Goal: Task Accomplishment & Management: Complete application form

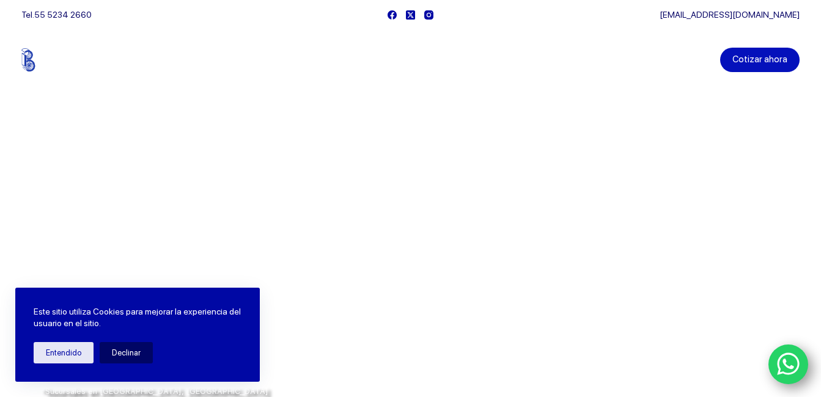
click at [789, 48] on link "Cotizar ahora" at bounding box center [759, 60] width 79 height 24
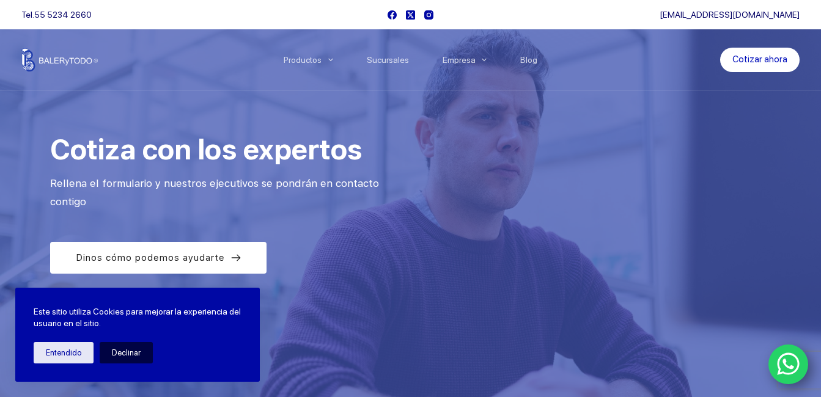
click at [120, 350] on button "Declinar" at bounding box center [126, 352] width 53 height 21
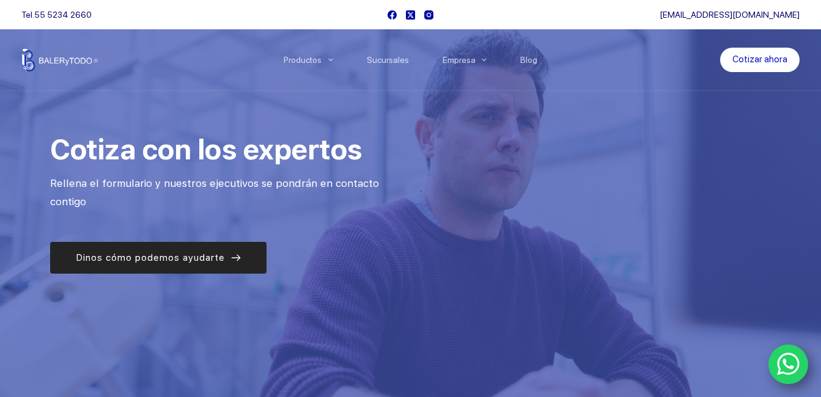
click at [204, 260] on span "Dinos cómo podemos ayudarte" at bounding box center [150, 258] width 149 height 15
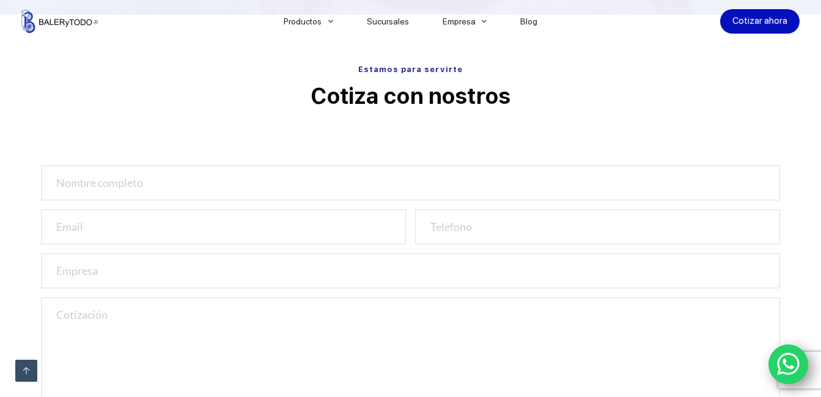
scroll to position [405, 0]
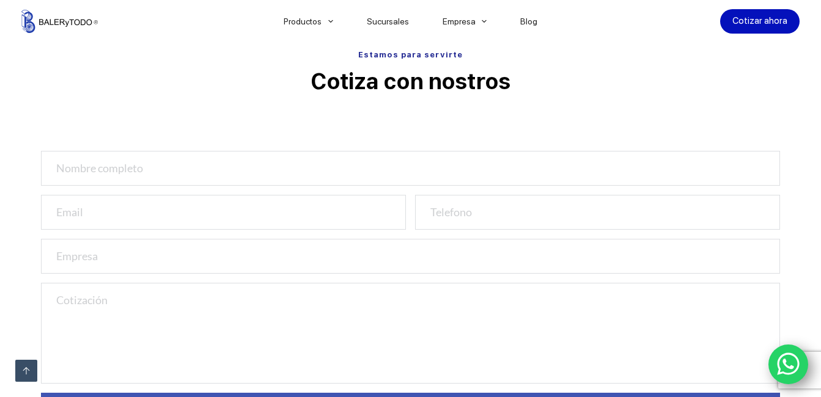
click at [440, 103] on div "Estamos para servirte Cotiza con nostros Cotiza con nosotros" at bounding box center [410, 253] width 739 height 420
click at [400, 55] on span "Estamos para servirte" at bounding box center [410, 54] width 105 height 9
click at [767, 23] on link "Cotizar ahora" at bounding box center [759, 21] width 79 height 24
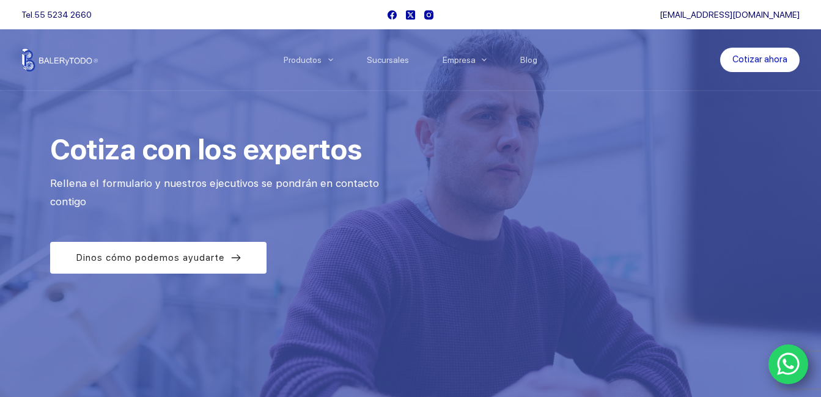
click at [772, 12] on link "[EMAIL_ADDRESS][DOMAIN_NAME]" at bounding box center [730, 15] width 140 height 10
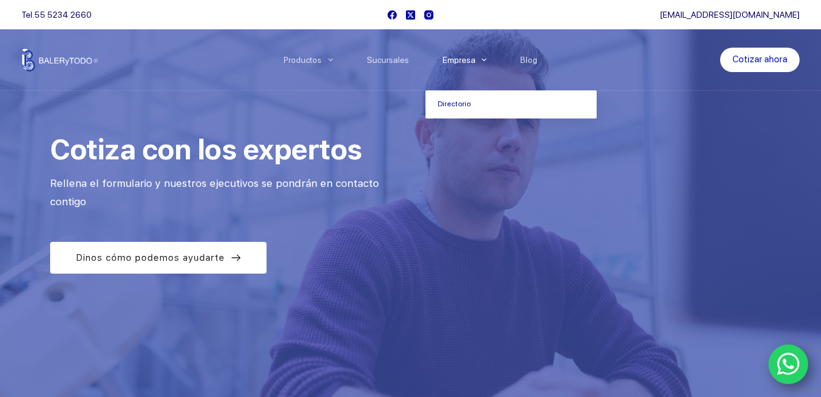
click at [463, 50] on li "Empresa Directorio" at bounding box center [465, 59] width 78 height 61
click at [462, 60] on link "Empresa" at bounding box center [465, 60] width 78 height 0
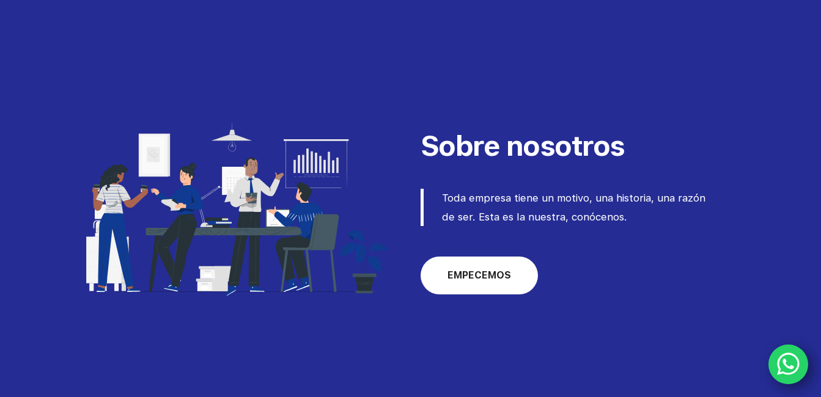
click at [471, 285] on link "EMPECEMOS" at bounding box center [479, 276] width 117 height 38
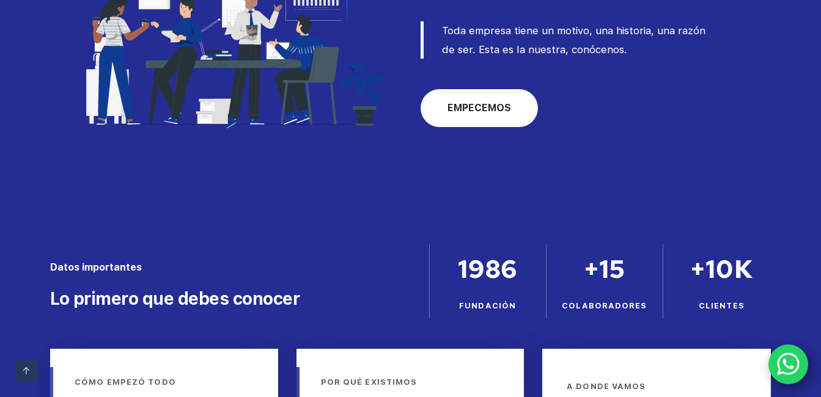
scroll to position [485, 0]
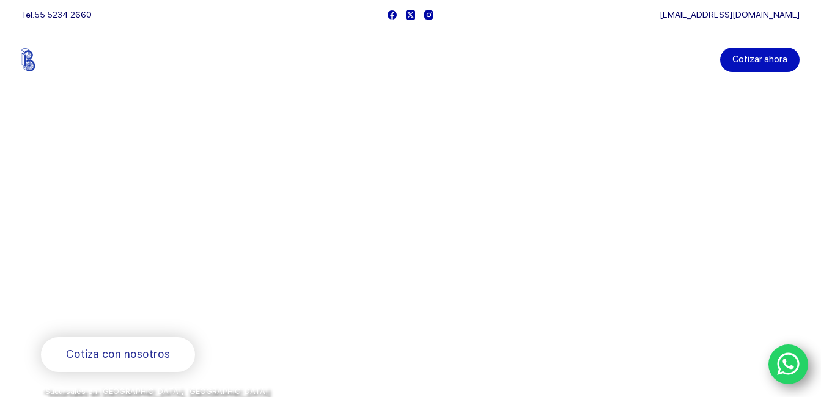
click at [794, 49] on link "Cotizar ahora" at bounding box center [759, 60] width 79 height 24
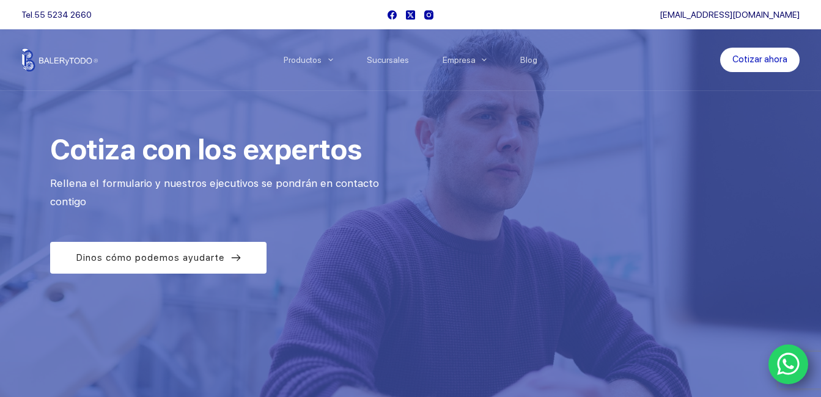
click at [794, 49] on link "Cotizar ahora" at bounding box center [759, 60] width 79 height 24
click at [767, 60] on link "Cotizar ahora" at bounding box center [759, 60] width 79 height 24
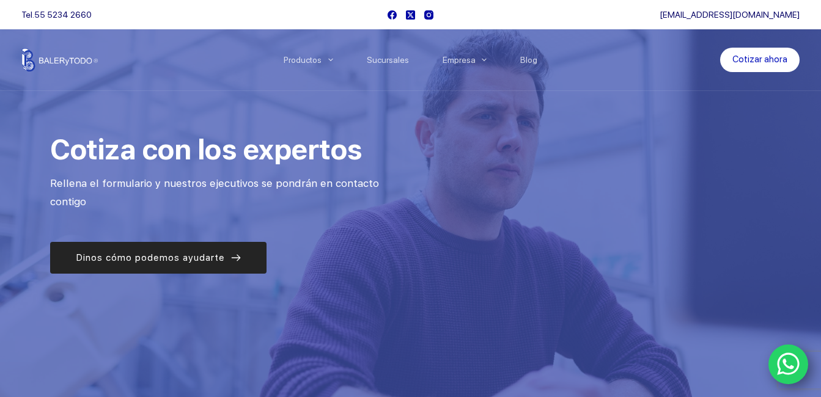
click at [162, 268] on link "Dinos cómo podemos ayudarte" at bounding box center [158, 258] width 216 height 32
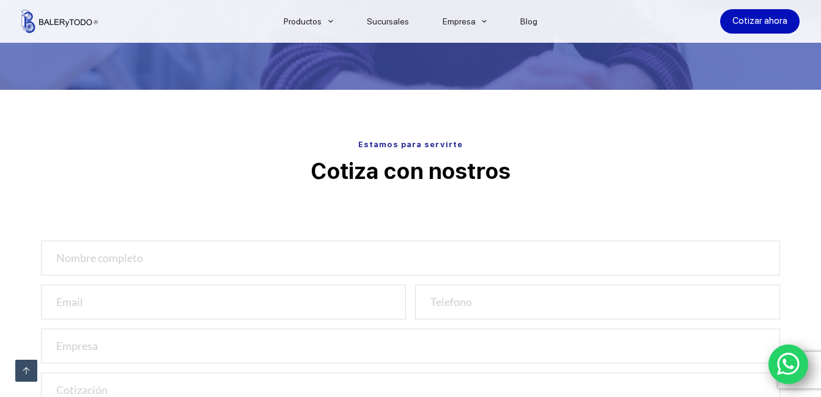
scroll to position [405, 0]
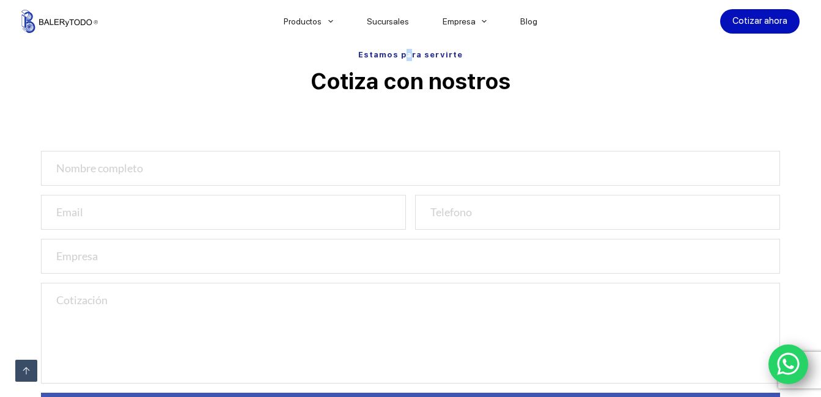
drag, startPoint x: 410, startPoint y: 57, endPoint x: 433, endPoint y: 61, distance: 23.5
click at [433, 61] on p "Estamos para servirte" at bounding box center [410, 55] width 739 height 12
drag, startPoint x: 433, startPoint y: 61, endPoint x: 554, endPoint y: 81, distance: 122.7
click at [559, 78] on p "Cotiza con nostros" at bounding box center [410, 82] width 739 height 31
click at [426, 78] on p "Cotiza con nostros" at bounding box center [410, 82] width 739 height 31
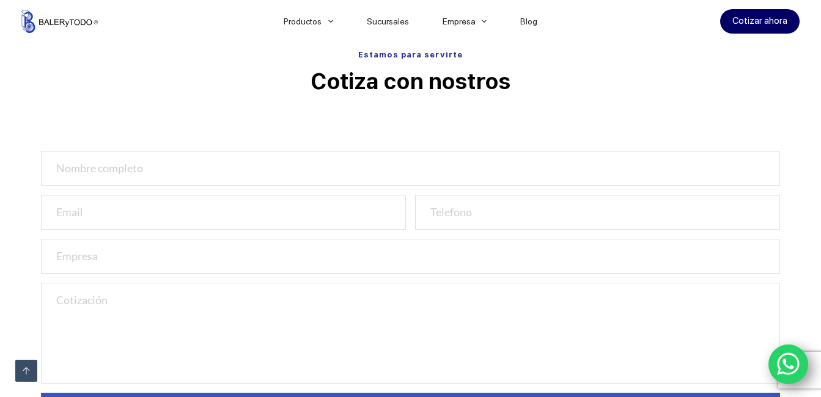
click at [750, 21] on link "Cotizar ahora" at bounding box center [759, 21] width 79 height 24
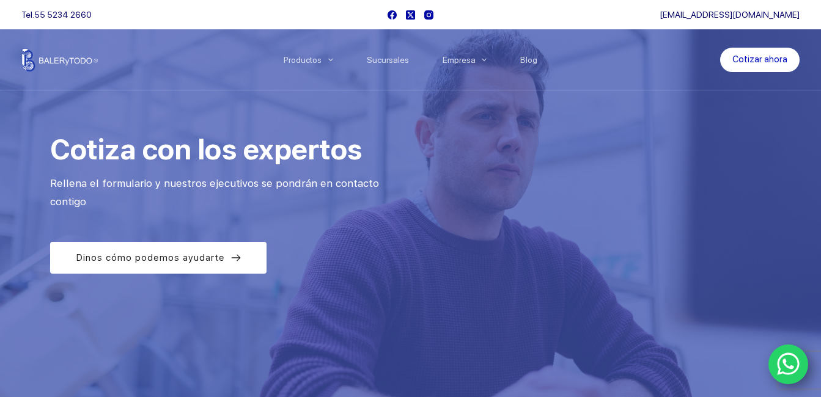
click at [799, 367] on icon "WhatsApp" at bounding box center [788, 365] width 23 height 26
click at [399, 52] on li "Sucursales" at bounding box center [388, 59] width 76 height 61
click at [399, 60] on link "Sucursales" at bounding box center [388, 60] width 76 height 0
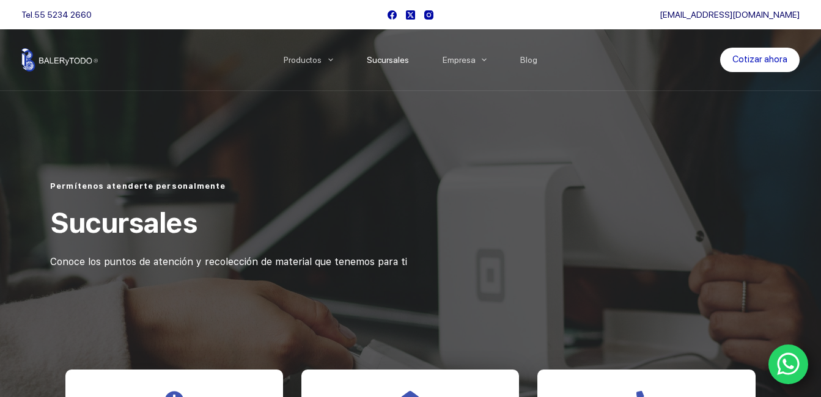
click at [399, 60] on link "Sucursales" at bounding box center [388, 60] width 76 height 0
click at [393, 60] on link "Sucursales" at bounding box center [388, 60] width 76 height 0
click at [82, 56] on img at bounding box center [59, 59] width 76 height 23
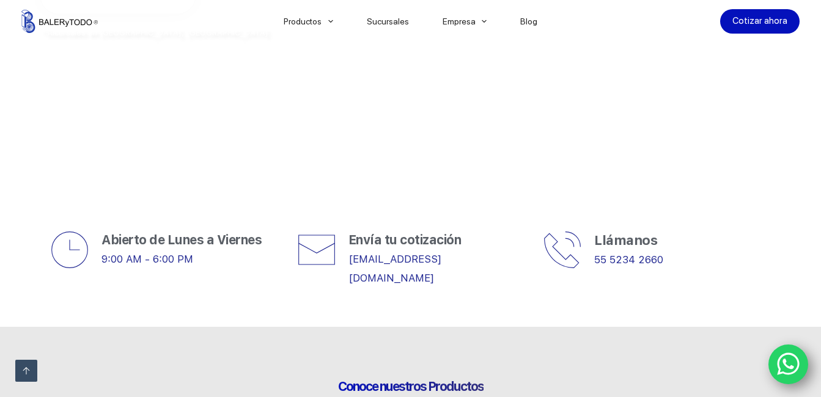
scroll to position [367, 0]
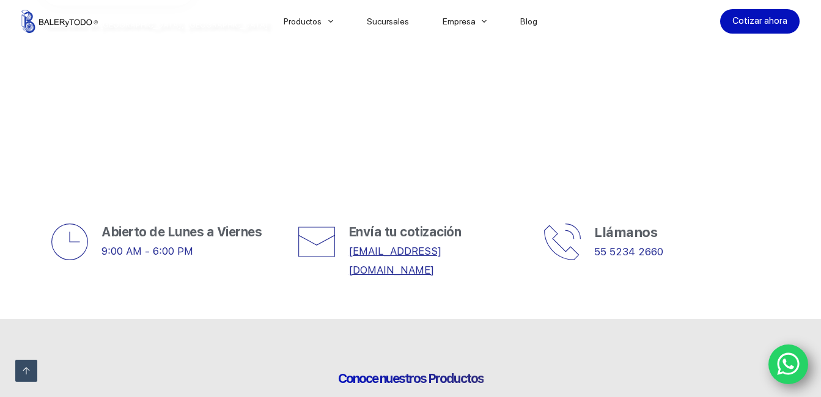
click at [376, 252] on link "[EMAIL_ADDRESS][DOMAIN_NAME]" at bounding box center [395, 260] width 93 height 31
click at [441, 251] on link "[EMAIL_ADDRESS][DOMAIN_NAME]" at bounding box center [395, 260] width 93 height 31
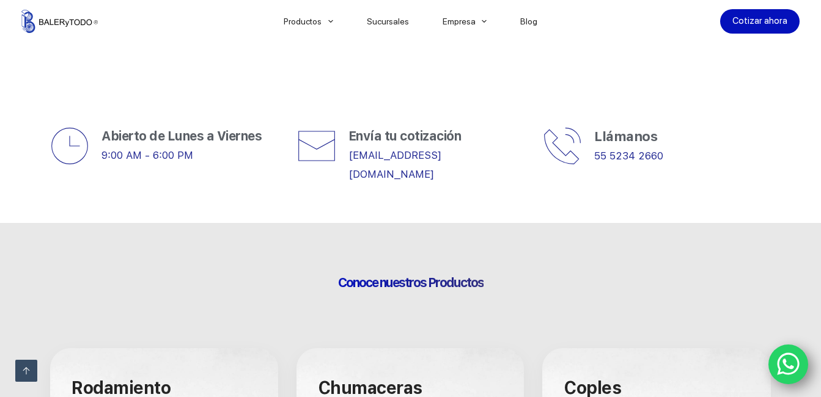
scroll to position [465, 0]
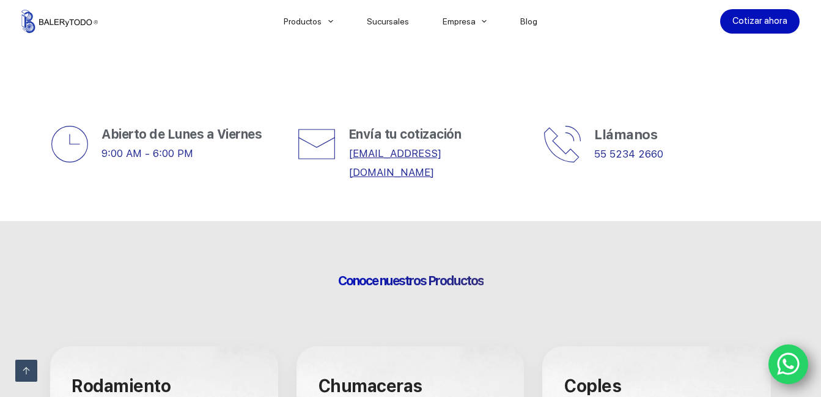
click at [395, 153] on link "[EMAIL_ADDRESS][DOMAIN_NAME]" at bounding box center [395, 162] width 93 height 31
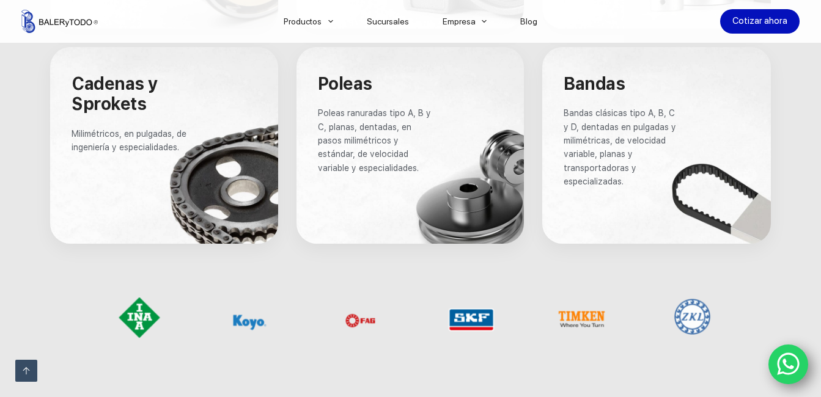
scroll to position [1003, 0]
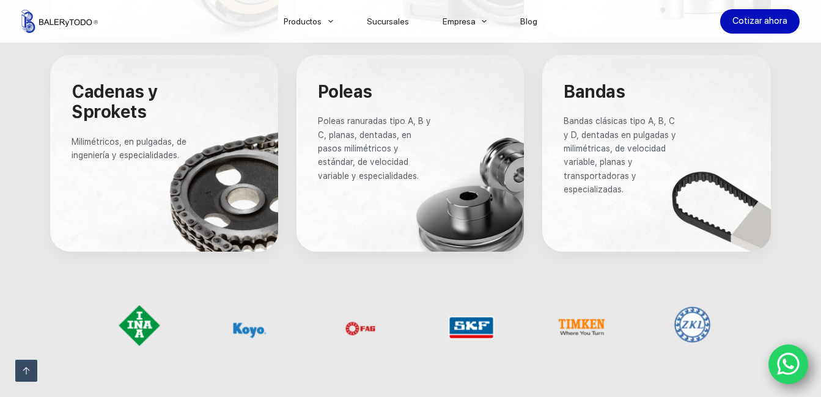
click at [693, 188] on div at bounding box center [656, 153] width 229 height 197
drag, startPoint x: 672, startPoint y: 167, endPoint x: 676, endPoint y: 179, distance: 12.8
click at [673, 170] on p "Bandas clásicas tipo A, B, C y D, dentadas en pulgadas y milimétricas, de veloc…" at bounding box center [622, 155] width 116 height 82
click at [746, 209] on div at bounding box center [656, 153] width 229 height 197
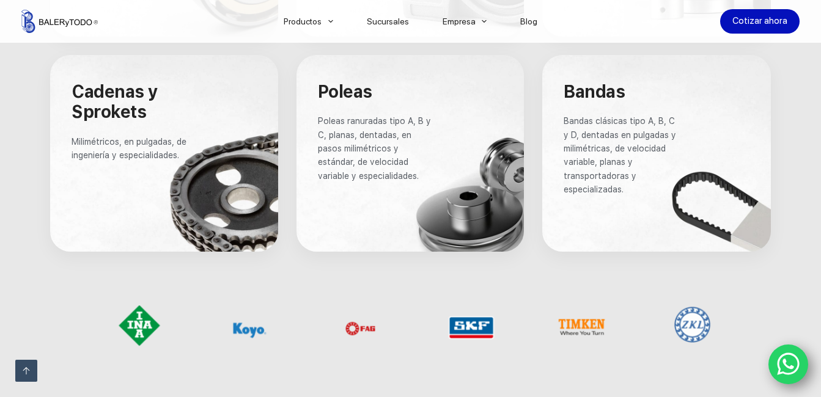
click at [746, 209] on div at bounding box center [656, 153] width 229 height 197
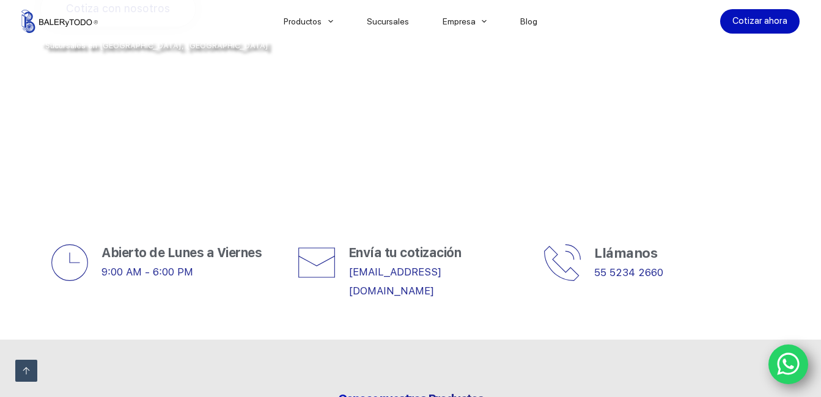
scroll to position [342, 0]
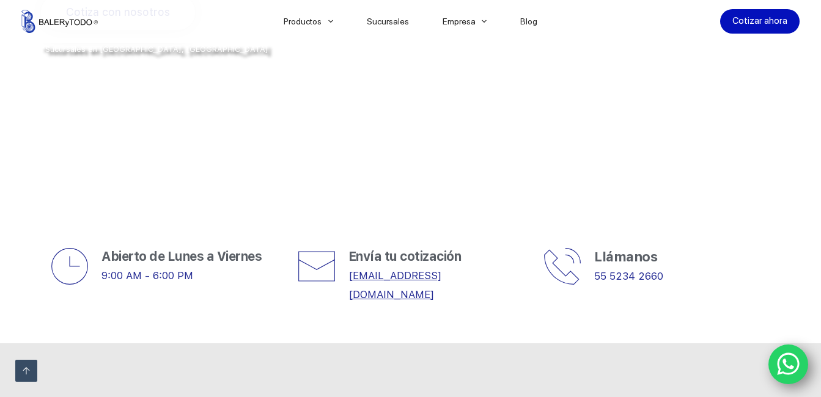
click at [410, 280] on link "[EMAIL_ADDRESS][DOMAIN_NAME]" at bounding box center [395, 285] width 93 height 31
click at [470, 267] on p "[EMAIL_ADDRESS][DOMAIN_NAME]" at bounding box center [437, 285] width 176 height 37
click at [441, 277] on link "[EMAIL_ADDRESS][DOMAIN_NAME]" at bounding box center [395, 285] width 93 height 31
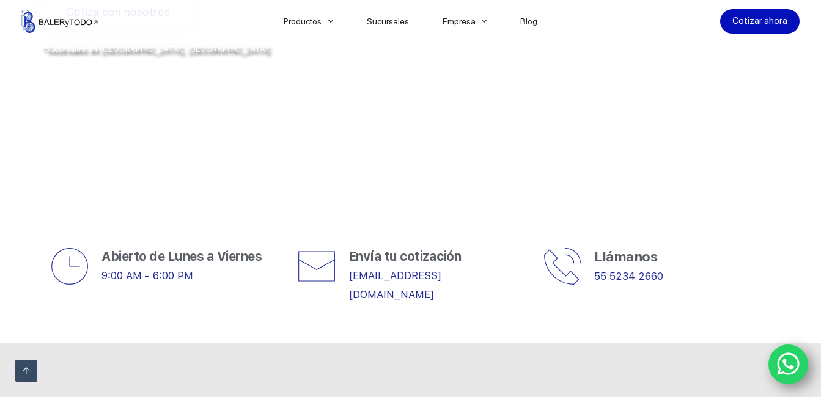
click at [441, 277] on link "[EMAIL_ADDRESS][DOMAIN_NAME]" at bounding box center [395, 285] width 93 height 31
drag, startPoint x: 464, startPoint y: 277, endPoint x: 407, endPoint y: 271, distance: 57.1
click at [408, 271] on link "[EMAIL_ADDRESS][DOMAIN_NAME]" at bounding box center [395, 285] width 93 height 31
click at [320, 276] on icon at bounding box center [316, 266] width 39 height 39
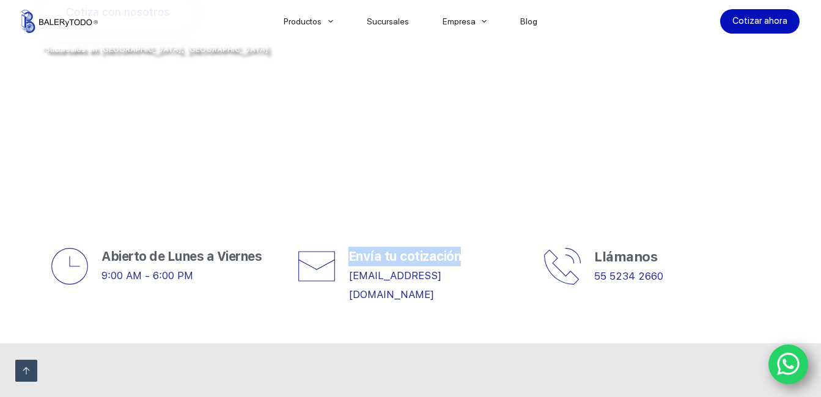
click at [320, 276] on icon at bounding box center [316, 266] width 39 height 39
click at [441, 278] on link "[EMAIL_ADDRESS][DOMAIN_NAME]" at bounding box center [395, 285] width 93 height 31
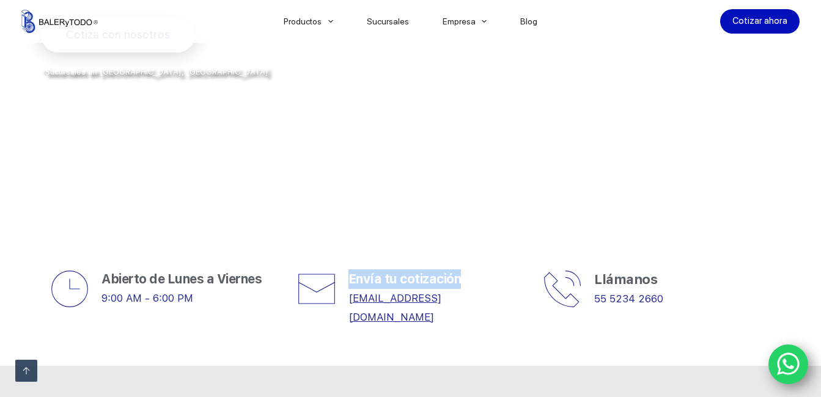
scroll to position [318, 0]
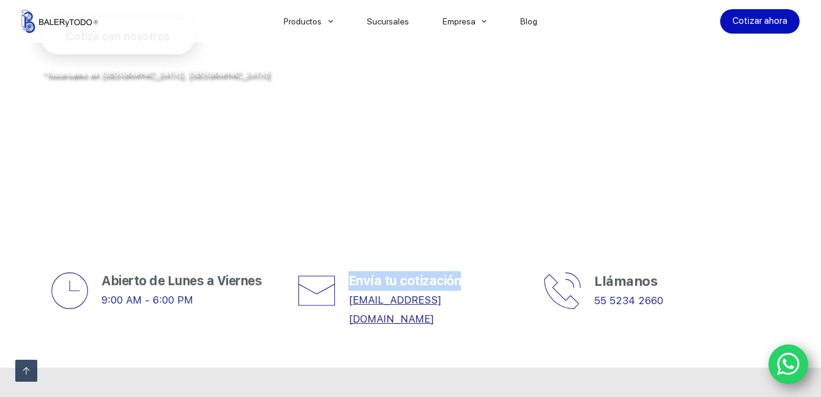
click at [426, 295] on link "[EMAIL_ADDRESS][DOMAIN_NAME]" at bounding box center [395, 309] width 93 height 31
click at [800, 24] on link "Cotizar ahora" at bounding box center [759, 21] width 79 height 24
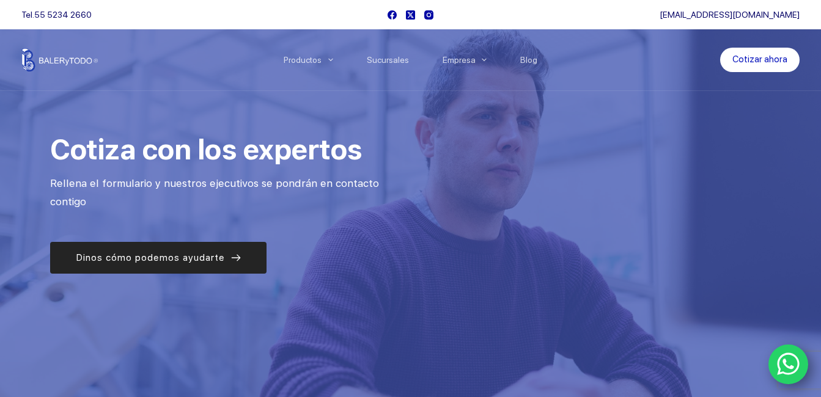
click at [191, 263] on span "Dinos cómo podemos ayudarte" at bounding box center [150, 258] width 149 height 15
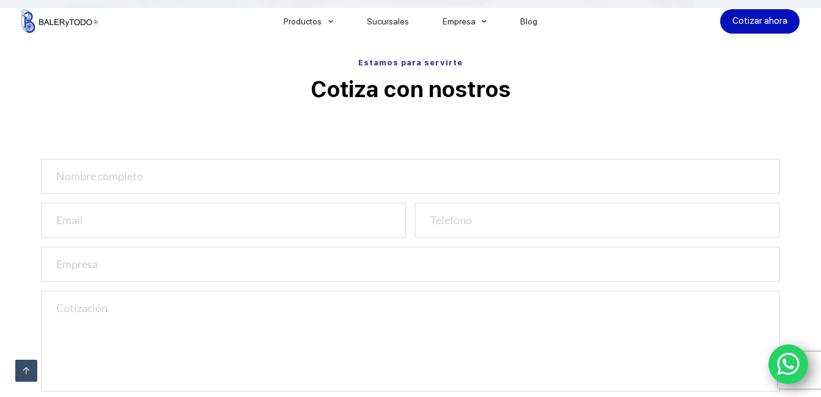
scroll to position [405, 0]
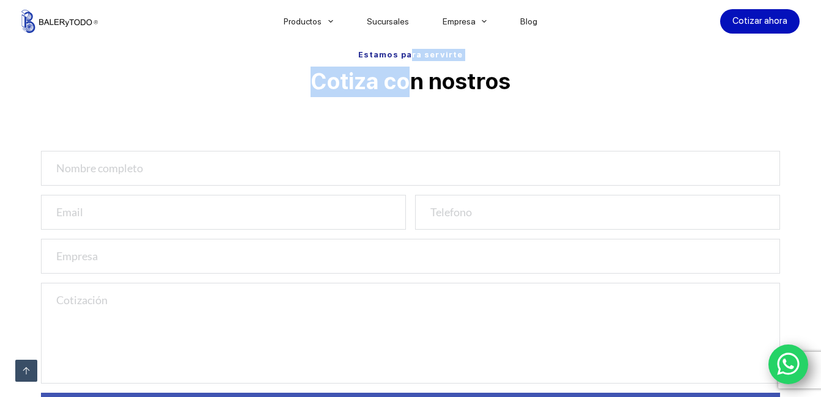
click at [411, 67] on div "Estamos para servirte Cotiza con nostros Cotiza con nosotros" at bounding box center [410, 253] width 739 height 420
click at [410, 70] on p "Cotiza con nostros" at bounding box center [410, 82] width 739 height 31
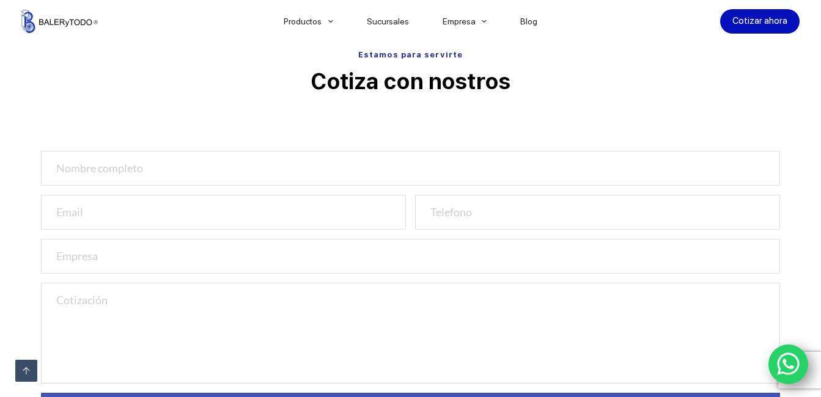
click at [431, 89] on p "Cotiza con nostros" at bounding box center [410, 82] width 739 height 31
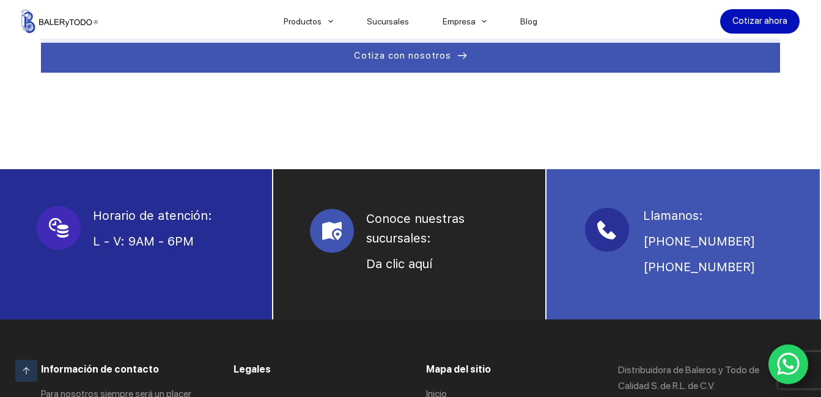
scroll to position [895, 0]
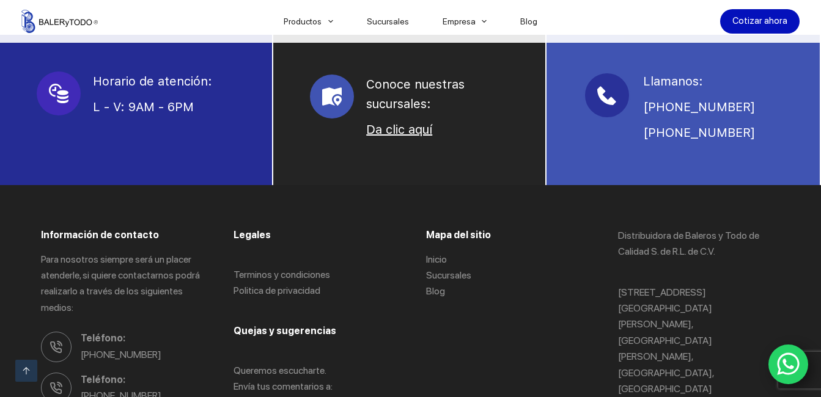
click at [417, 131] on link "Da clic aquí" at bounding box center [399, 129] width 66 height 15
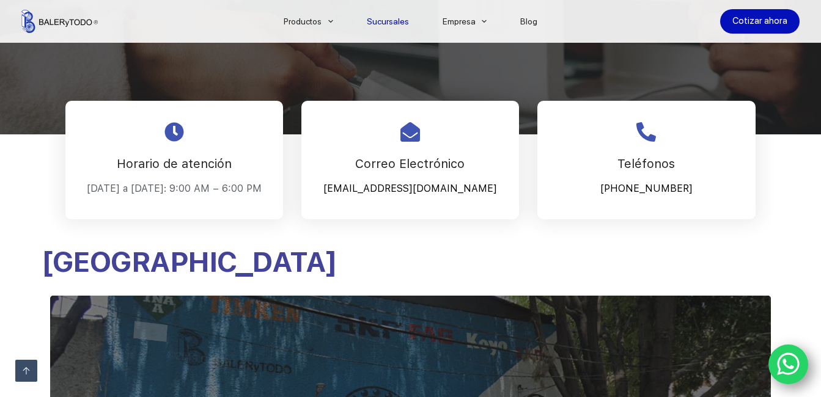
scroll to position [245, 0]
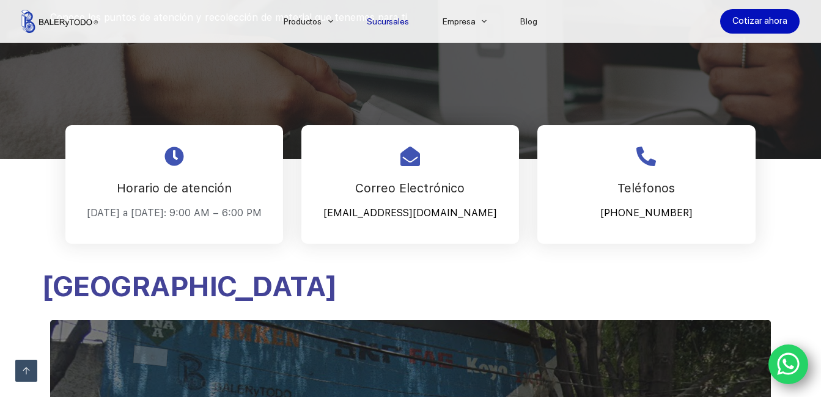
click at [380, 220] on p "[EMAIL_ADDRESS][DOMAIN_NAME]" at bounding box center [410, 213] width 187 height 18
click at [387, 212] on p "[EMAIL_ADDRESS][DOMAIN_NAME]" at bounding box center [410, 213] width 187 height 18
click at [418, 164] on use at bounding box center [411, 157] width 20 height 20
click at [782, 14] on link "Cotizar ahora" at bounding box center [759, 21] width 79 height 24
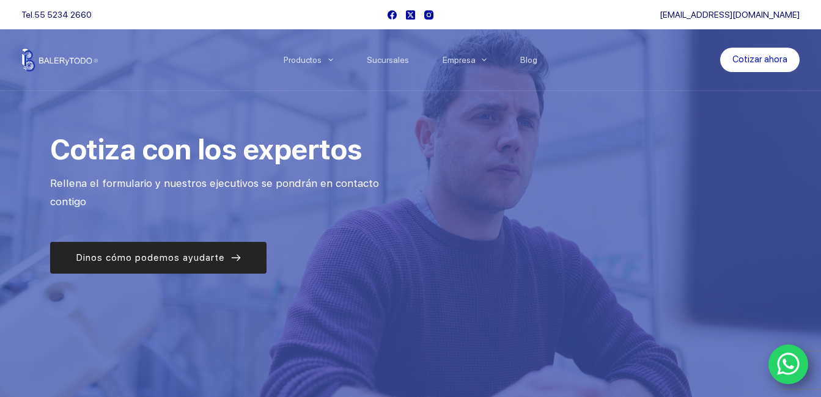
click at [168, 256] on span "Dinos cómo podemos ayudarte" at bounding box center [150, 258] width 149 height 15
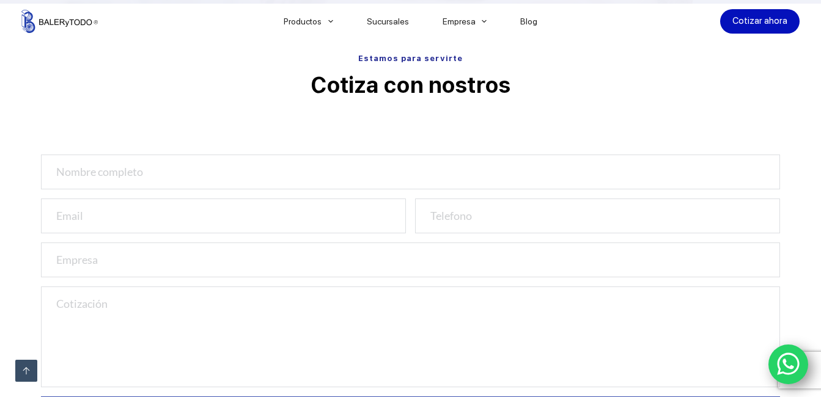
scroll to position [405, 0]
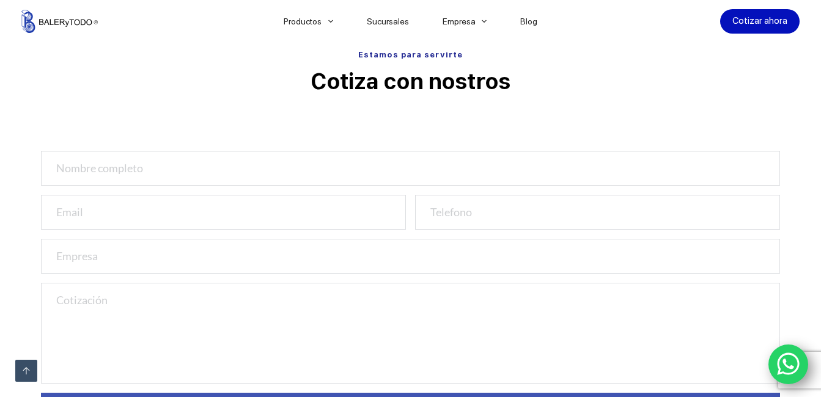
click at [468, 69] on p "Cotiza con nostros" at bounding box center [410, 82] width 739 height 31
click at [778, 22] on link "Cotizar ahora" at bounding box center [759, 21] width 79 height 24
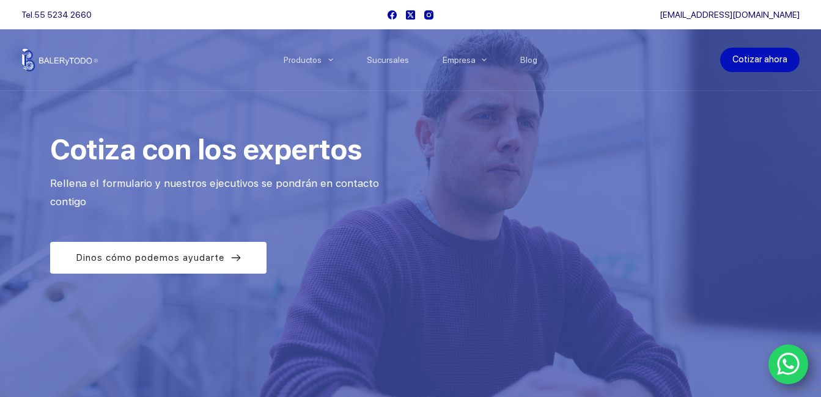
click at [777, 56] on link "Cotizar ahora" at bounding box center [759, 60] width 79 height 24
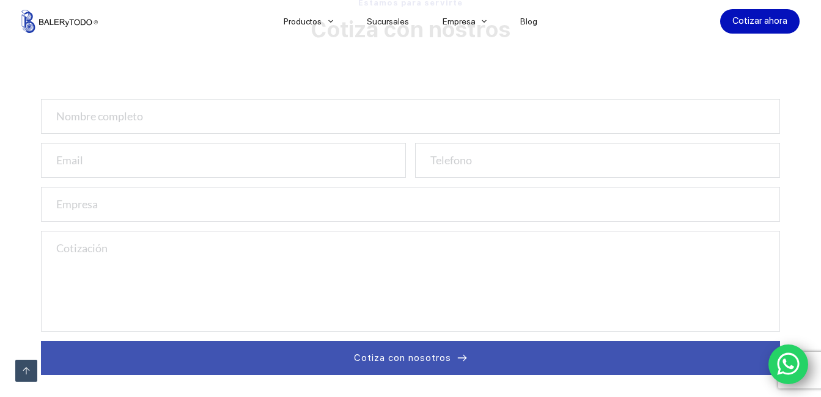
scroll to position [489, 0]
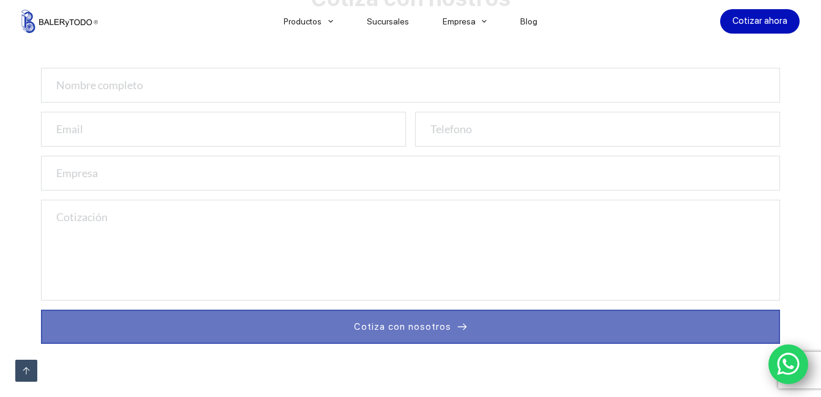
click at [467, 316] on button "Cotiza con nosotros" at bounding box center [410, 327] width 739 height 34
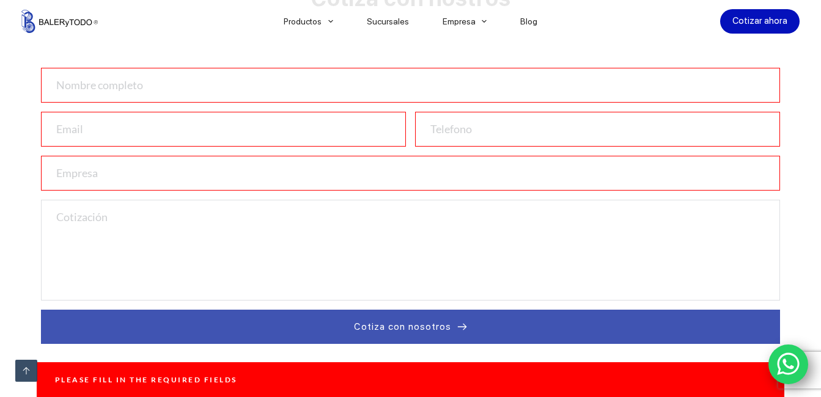
click at [281, 377] on div "Please fill in the required fields" at bounding box center [411, 380] width 748 height 35
click at [21, 377] on link "Ir arriba" at bounding box center [26, 371] width 22 height 22
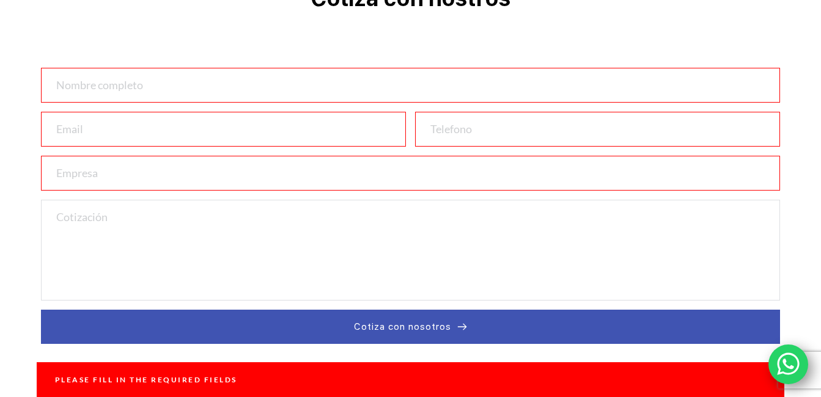
scroll to position [0, 0]
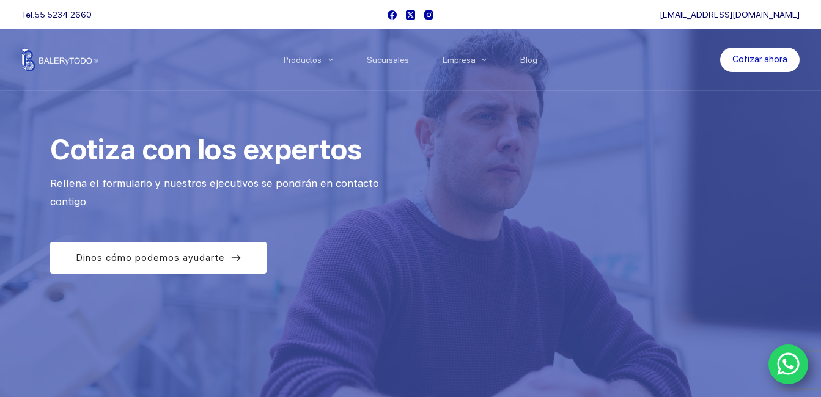
click at [189, 240] on div "Cotiza con los expertos Rellena el formulario y nuestros ejecutivos se pondrán …" at bounding box center [225, 202] width 369 height 161
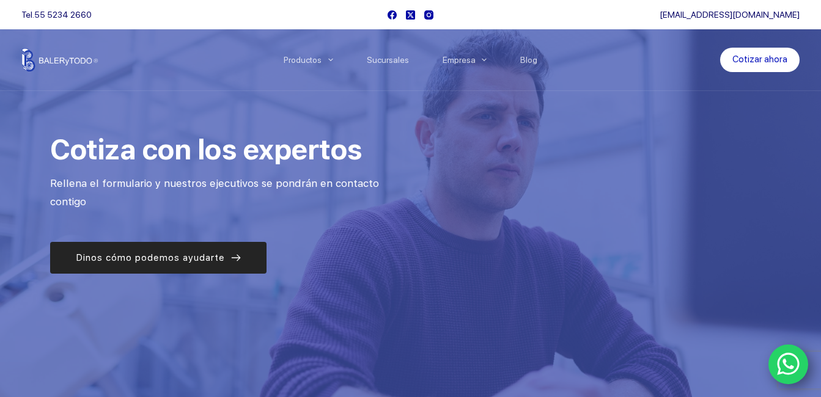
click at [193, 264] on span "Dinos cómo podemos ayudarte" at bounding box center [150, 258] width 149 height 15
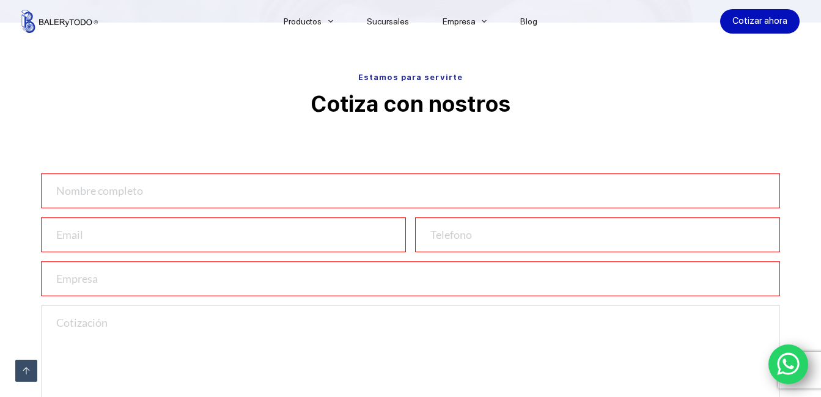
scroll to position [405, 0]
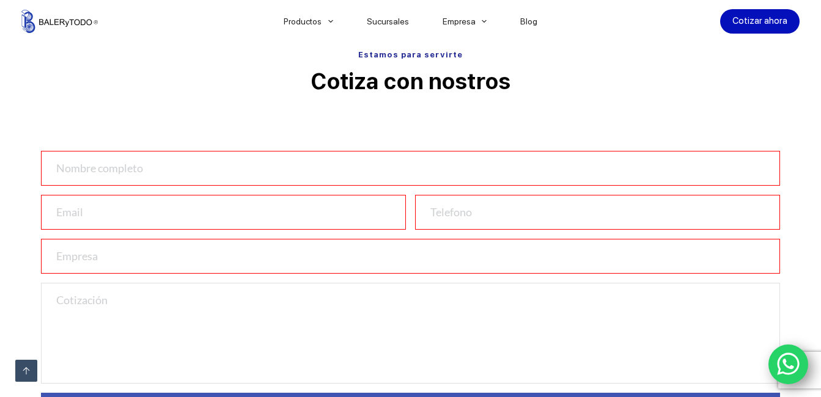
click at [728, 217] on input "number" at bounding box center [597, 212] width 365 height 35
click at [307, 225] on input "email" at bounding box center [223, 212] width 365 height 35
type input "[EMAIL_ADDRESS][DOMAIN_NAME]"
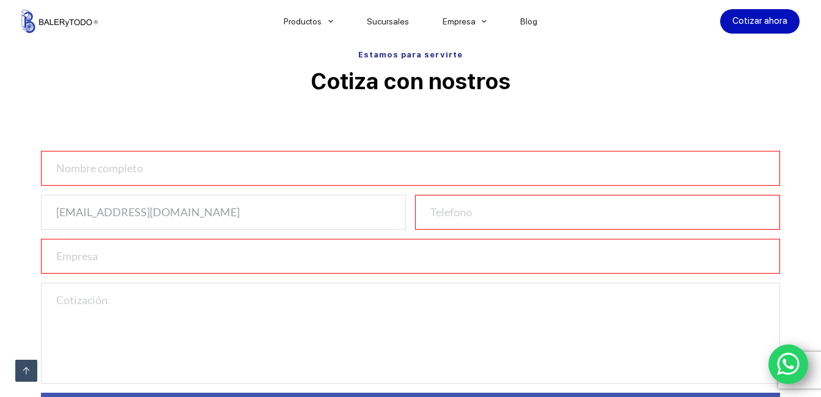
click at [181, 258] on input "text" at bounding box center [410, 256] width 739 height 35
click at [67, 251] on input "text" at bounding box center [410, 256] width 739 height 35
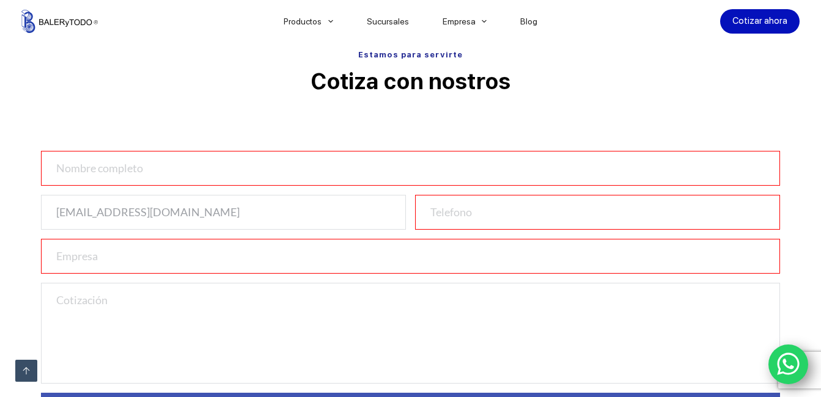
click at [67, 251] on input "text" at bounding box center [410, 256] width 739 height 35
click at [152, 165] on input "text" at bounding box center [410, 168] width 739 height 35
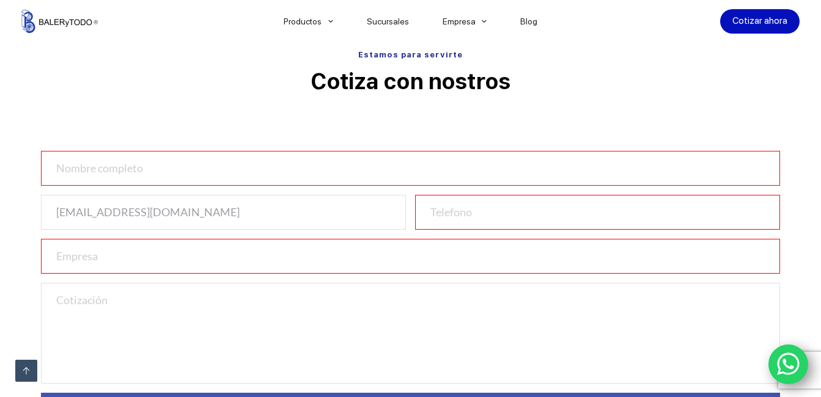
click at [130, 166] on input "text" at bounding box center [410, 168] width 739 height 35
click at [130, 167] on input "text" at bounding box center [410, 168] width 739 height 35
click at [128, 172] on input "text" at bounding box center [410, 168] width 739 height 35
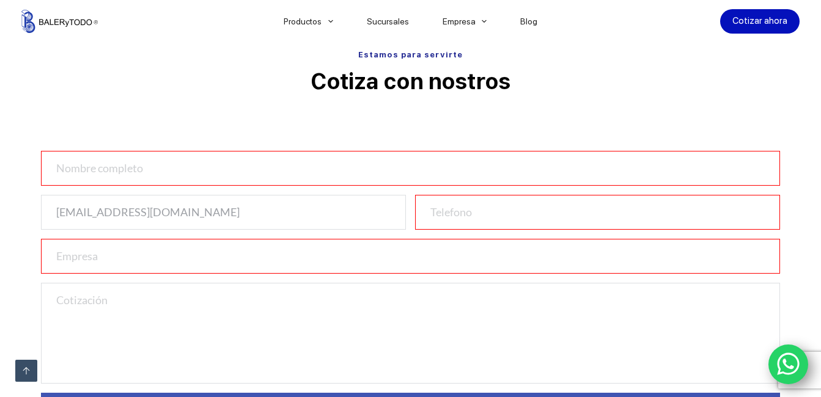
click at [128, 172] on input "text" at bounding box center [410, 168] width 739 height 35
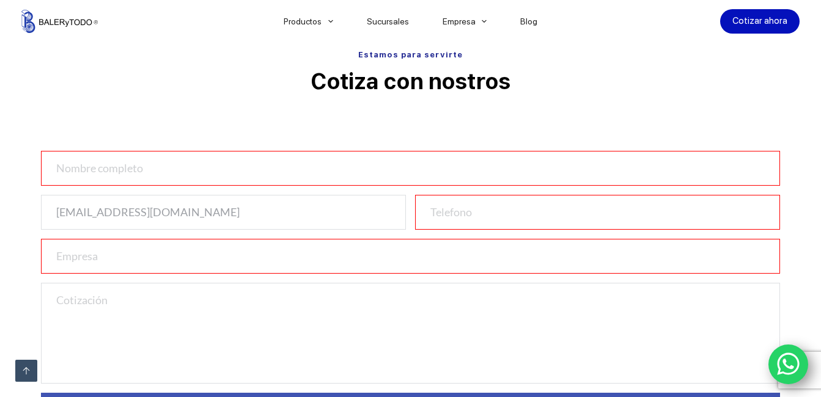
click at [128, 172] on input "text" at bounding box center [410, 168] width 739 height 35
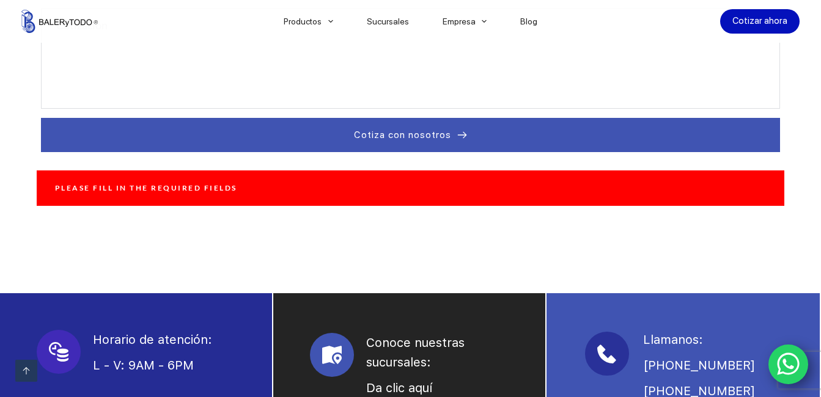
scroll to position [646, 0]
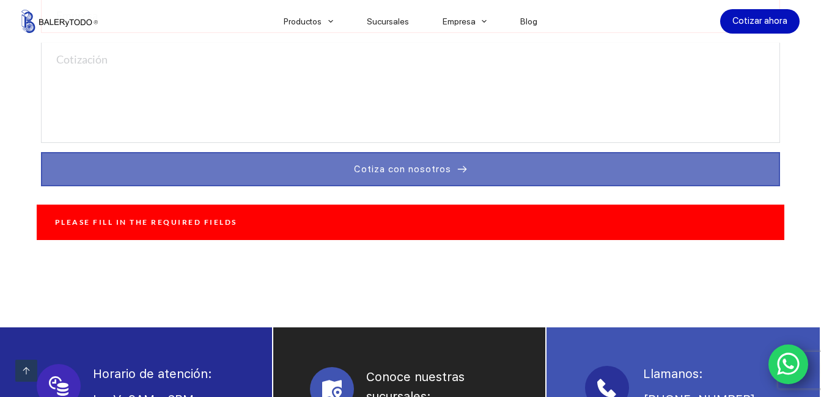
click at [536, 170] on button "Cotiza con nosotros" at bounding box center [410, 169] width 739 height 34
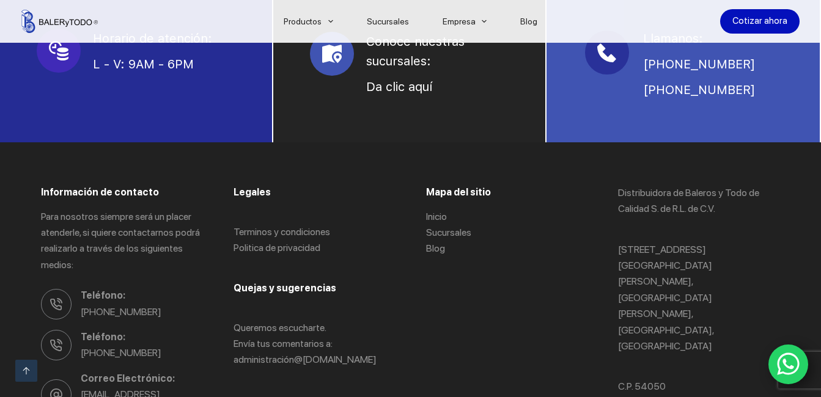
scroll to position [975, 0]
